Goal: Task Accomplishment & Management: Complete application form

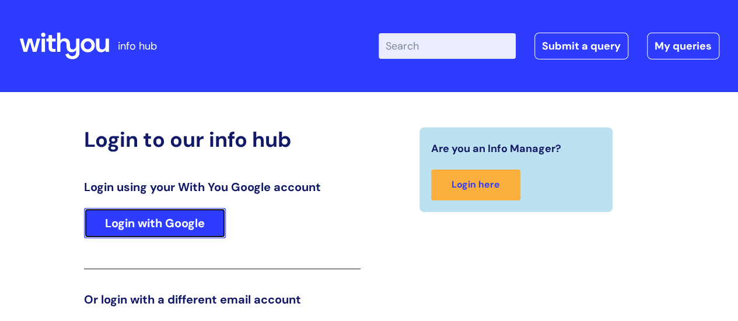
click at [126, 211] on link "Login with Google" at bounding box center [155, 223] width 142 height 30
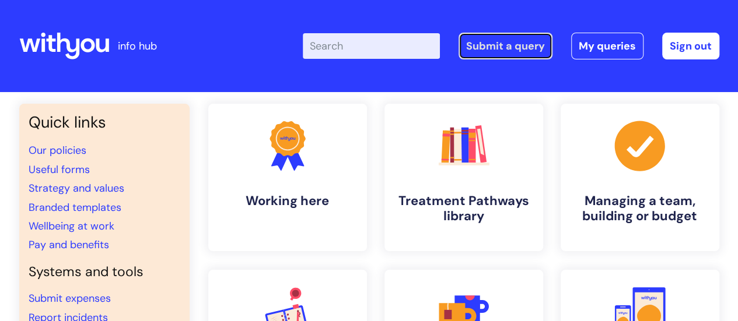
click at [503, 53] on link "Submit a query" at bounding box center [505, 46] width 94 height 27
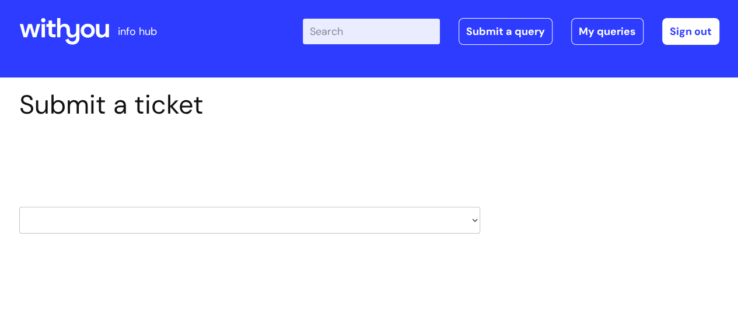
scroll to position [58, 0]
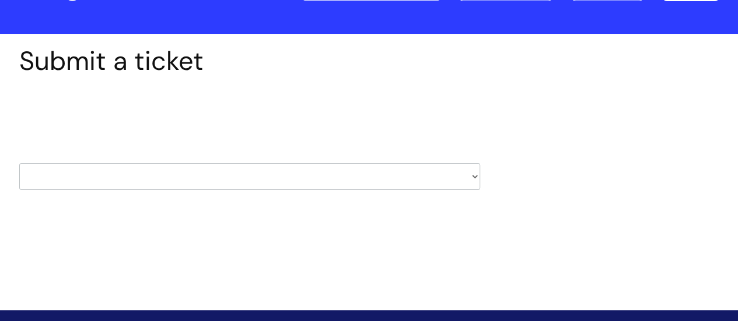
click at [364, 179] on select "HR / People IT and Support Clinical Drug Alerts Finance Accounts Data Support T…" at bounding box center [249, 176] width 461 height 27
select select "hr_/_people"
click at [19, 163] on select "HR / People IT and Support Clinical Drug Alerts Finance Accounts Data Support T…" at bounding box center [249, 176] width 461 height 27
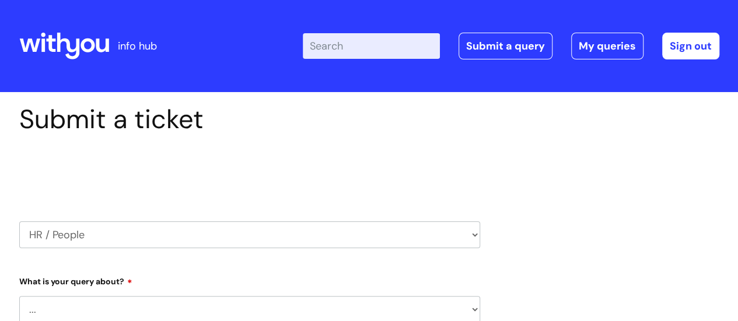
select select "80004286530"
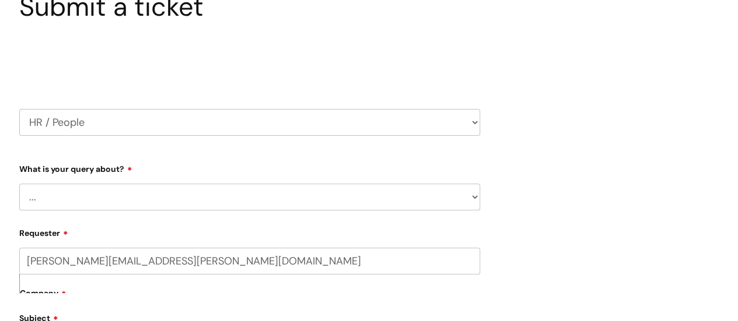
scroll to position [117, 0]
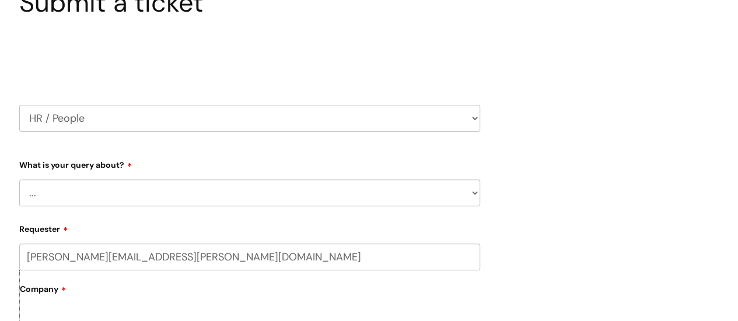
click at [217, 196] on select "... Absence Query Holiday Query Employee change request General HR Query iTrent…" at bounding box center [249, 193] width 461 height 27
click at [129, 191] on select "... Absence Query Holiday Query Employee change request General HR Query iTrent…" at bounding box center [249, 193] width 461 height 27
select select "Employee change request"
click at [19, 180] on select "... Absence Query Holiday Query Employee change request General HR Query iTrent…" at bounding box center [249, 193] width 461 height 27
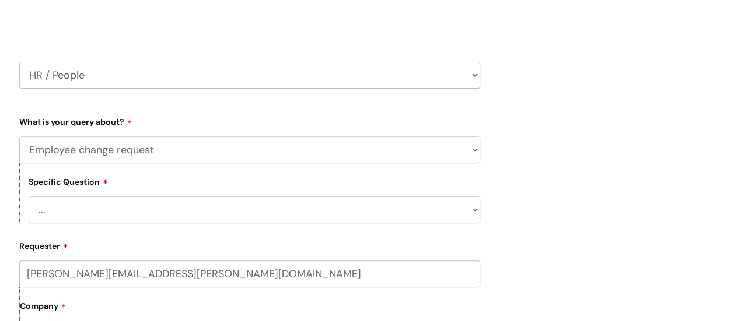
scroll to position [175, 0]
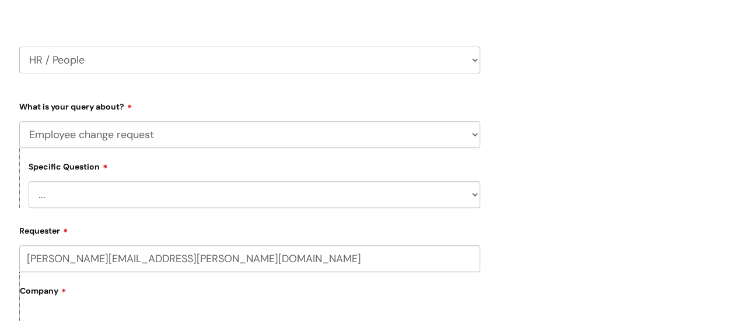
click at [147, 190] on select "... General employee change query Chasing update on employee change form progre…" at bounding box center [254, 194] width 451 height 27
select select "General employee change query"
click at [29, 182] on select "... General employee change query Chasing update on employee change form progre…" at bounding box center [254, 194] width 451 height 27
click at [153, 236] on label "Requester" at bounding box center [249, 229] width 461 height 14
click at [153, 245] on input "chris.walker@wearewithyou.org.uk" at bounding box center [249, 258] width 461 height 27
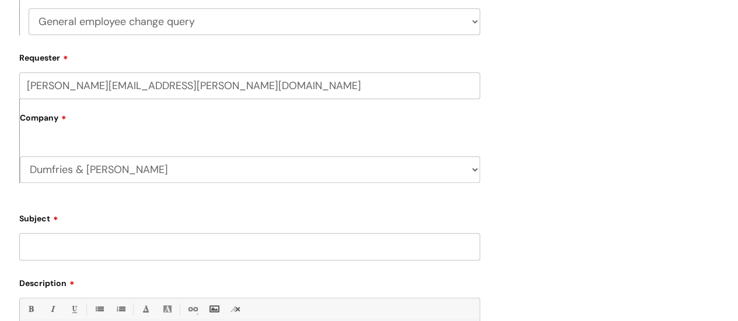
scroll to position [350, 0]
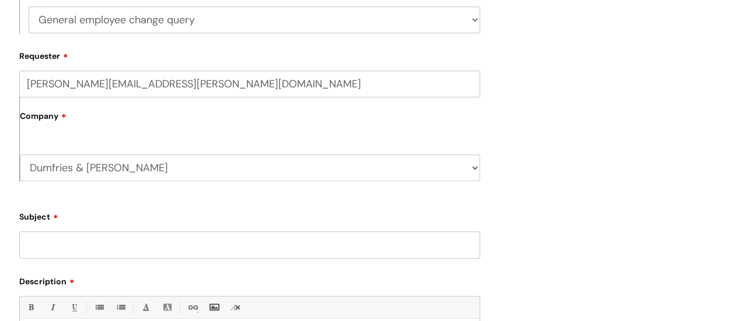
click at [161, 250] on input "Subject" at bounding box center [249, 244] width 461 height 27
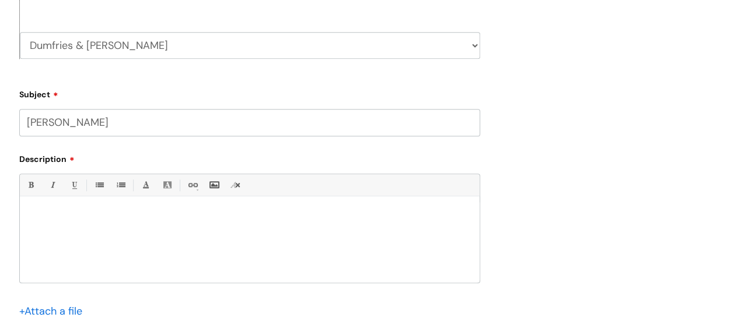
scroll to position [525, 0]
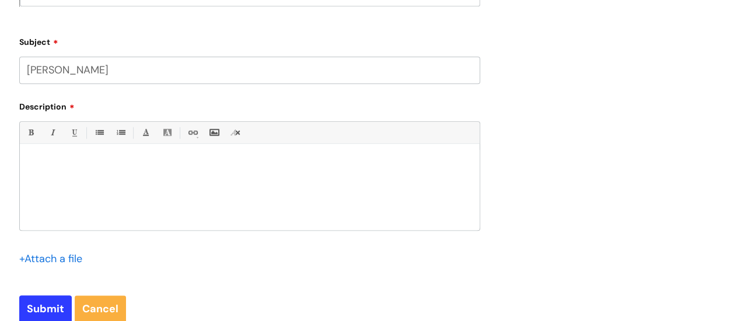
type input "Fiona Houston"
click at [214, 207] on div at bounding box center [249, 190] width 459 height 80
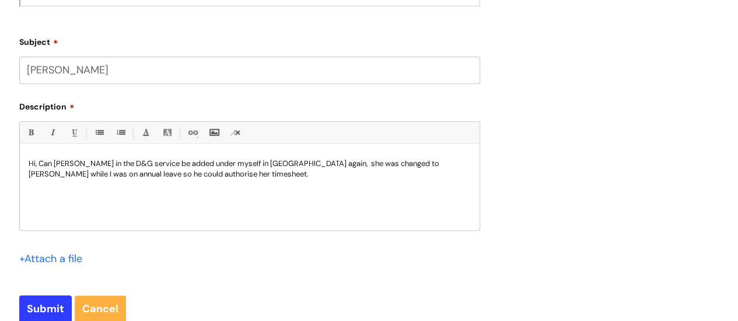
click at [267, 176] on p "Hi, Can Fiona Houston in the D&G service be added under myself in I-Trent again…" at bounding box center [250, 169] width 442 height 21
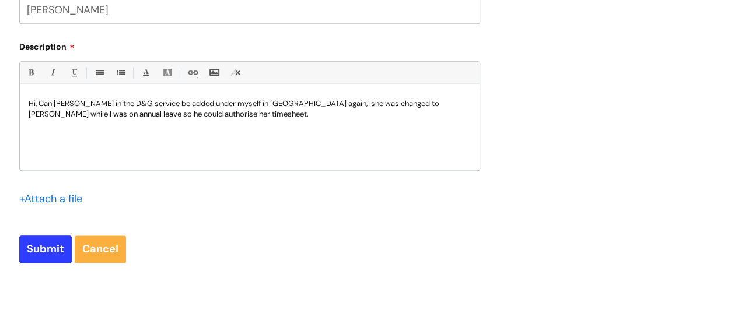
scroll to position [641, 0]
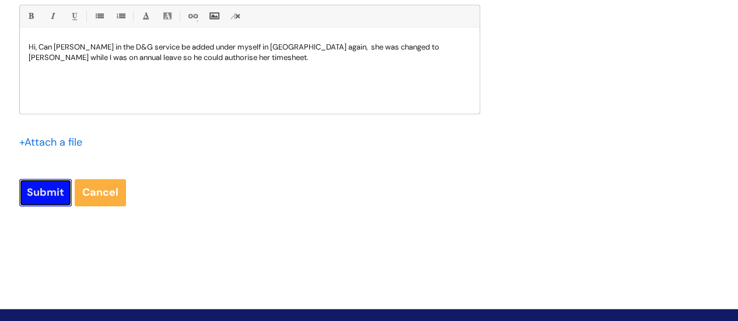
click at [41, 188] on input "Submit" at bounding box center [45, 192] width 52 height 27
type input "Please Wait..."
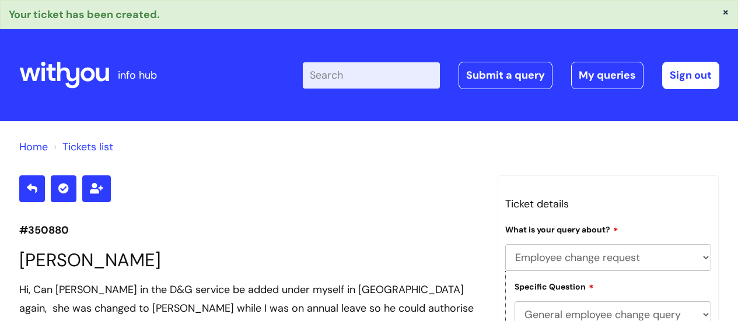
select select "Employee change request"
select select "General employee change query"
click at [605, 69] on link "My queries" at bounding box center [607, 75] width 72 height 27
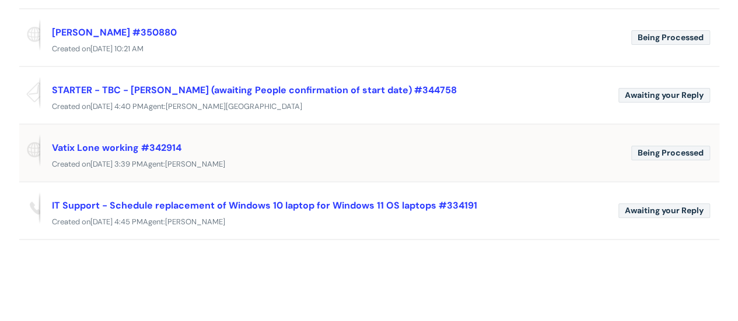
scroll to position [175, 0]
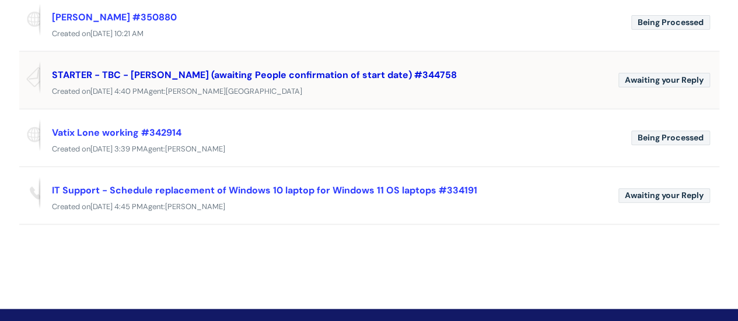
click at [361, 75] on link "STARTER - TBC - [PERSON_NAME] (awaiting People confirmation of start date) #344…" at bounding box center [254, 75] width 405 height 12
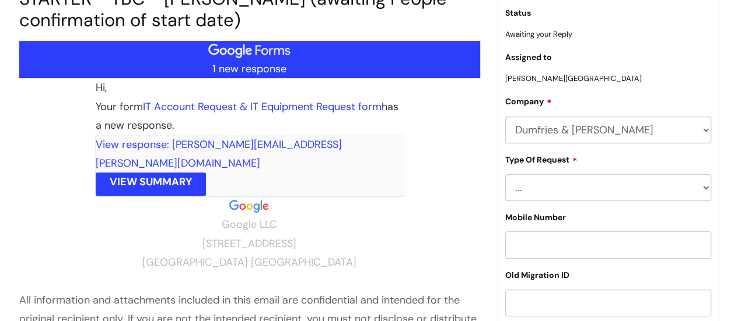
scroll to position [201, 0]
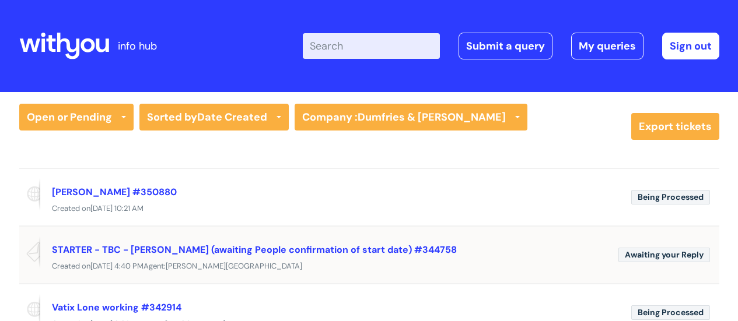
scroll to position [175, 0]
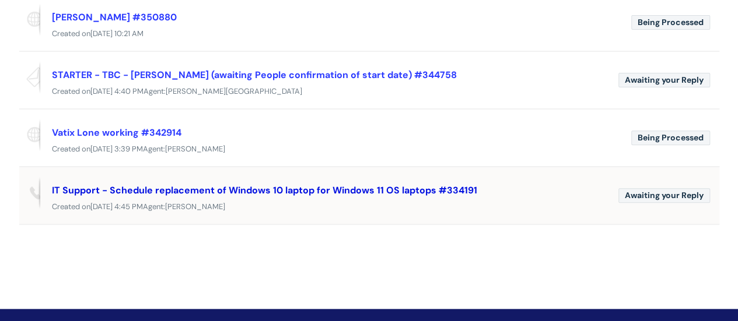
click at [347, 195] on link "IT Support - Schedule replacement of Windows 10 laptop for Windows 11 OS laptop…" at bounding box center [264, 190] width 425 height 12
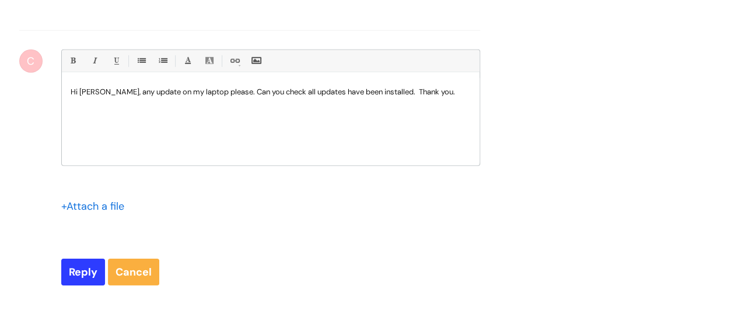
scroll to position [6175, 0]
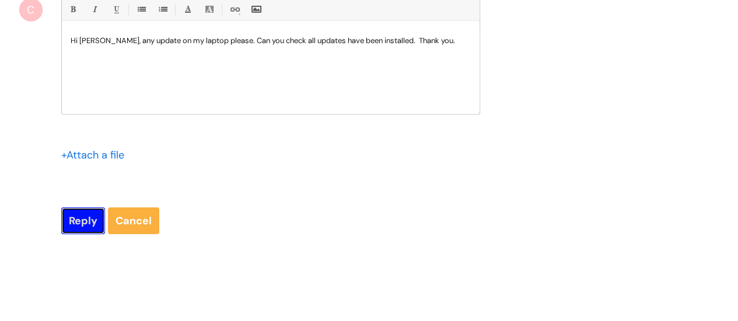
click at [70, 234] on input "Reply" at bounding box center [83, 221] width 44 height 27
type input "Please Wait..."
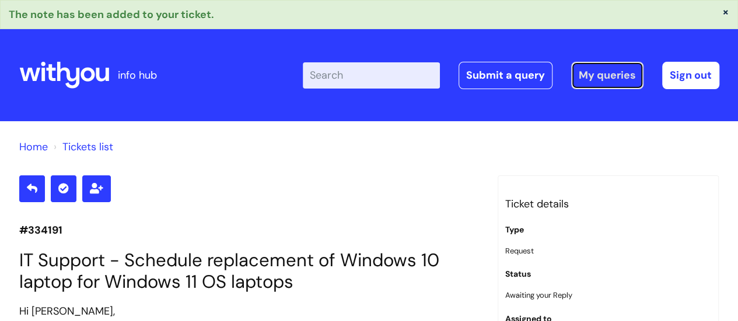
click at [603, 79] on link "My queries" at bounding box center [607, 75] width 72 height 27
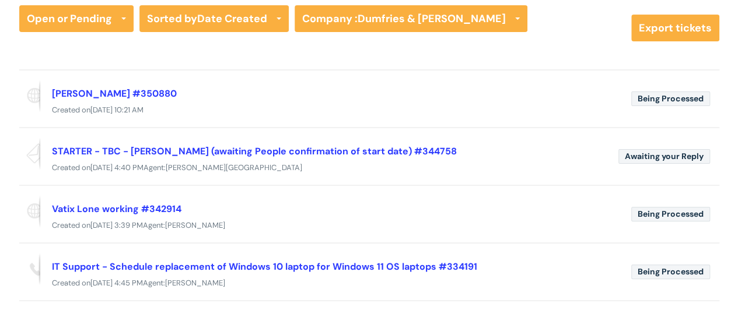
scroll to position [117, 0]
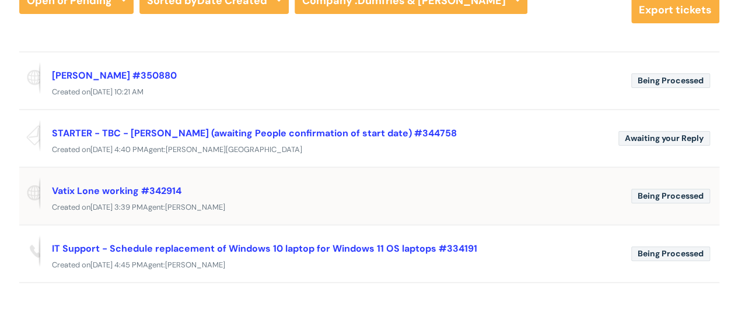
click at [471, 201] on div "Created [DATE][DATE] 3:39 PM Agent: [PERSON_NAME]" at bounding box center [369, 208] width 700 height 15
click at [678, 192] on span "Being Processed" at bounding box center [670, 196] width 79 height 15
click at [537, 192] on div "Vatix Lone working #342914" at bounding box center [337, 190] width 570 height 19
click at [91, 185] on link "Vatix Lone working #342914" at bounding box center [116, 191] width 129 height 12
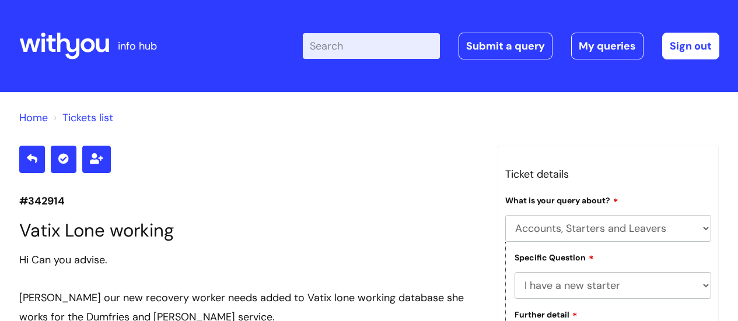
select select "Accounts, Starters and Leavers"
select select "I have a new starter"
select select "Something else"
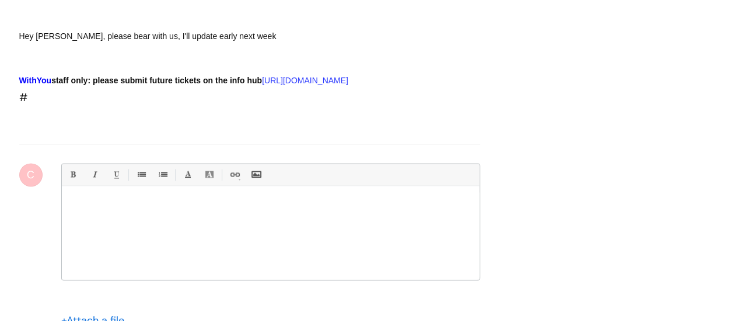
scroll to position [767, 0]
click at [273, 211] on p at bounding box center [271, 206] width 400 height 10
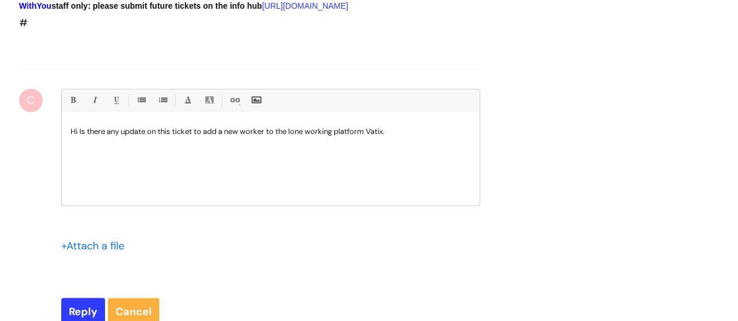
scroll to position [883, 0]
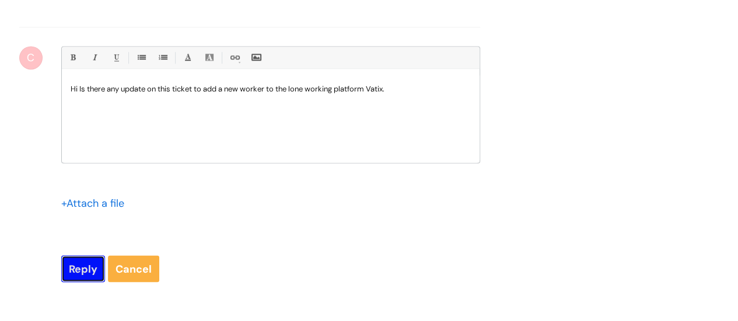
click at [86, 282] on input "Reply" at bounding box center [83, 268] width 44 height 27
type input "Please Wait..."
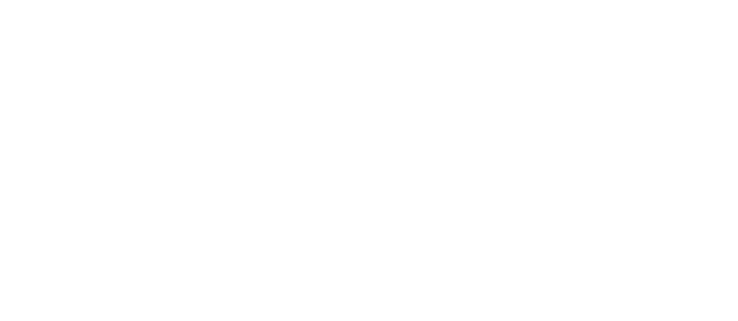
select select "Accounts, Starters and Leavers"
select select "I have a new starter"
select select "Something else"
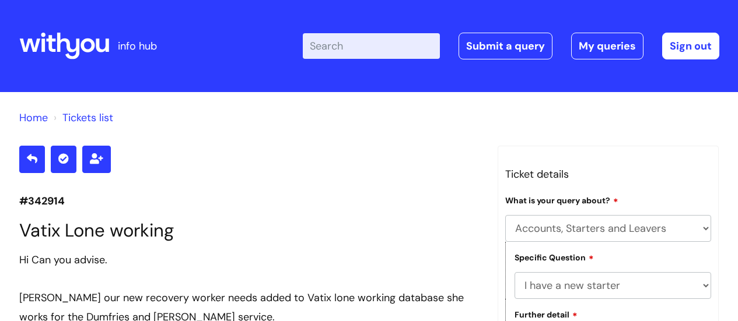
select select "Accounts, Starters and Leavers"
select select "I have a new starter"
select select "Something else"
